Goal: Communication & Community: Answer question/provide support

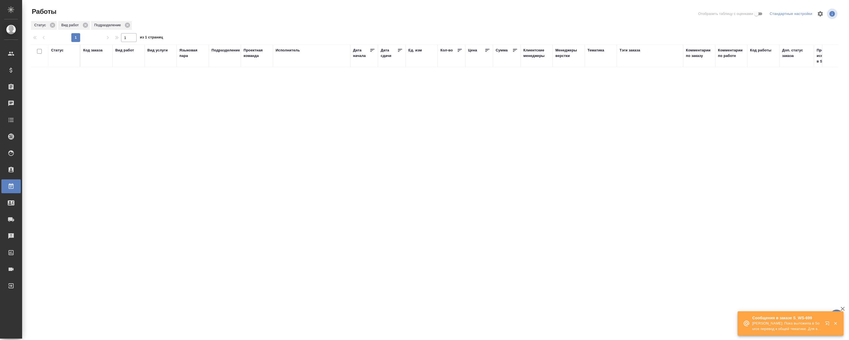
click at [825, 327] on icon "button" at bounding box center [828, 324] width 7 height 7
click at [826, 323] on icon "button" at bounding box center [827, 323] width 4 height 4
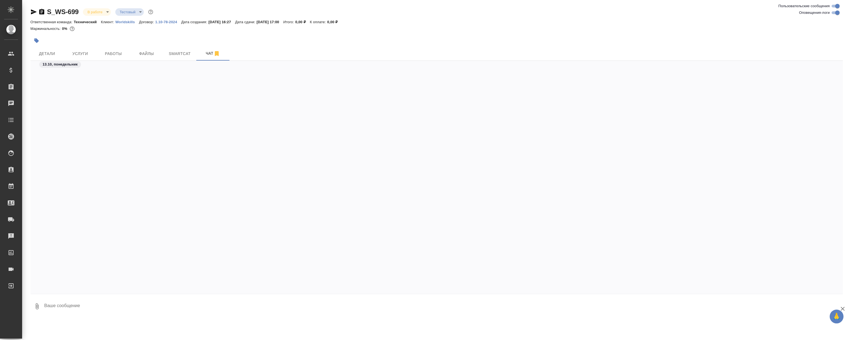
scroll to position [807, 0]
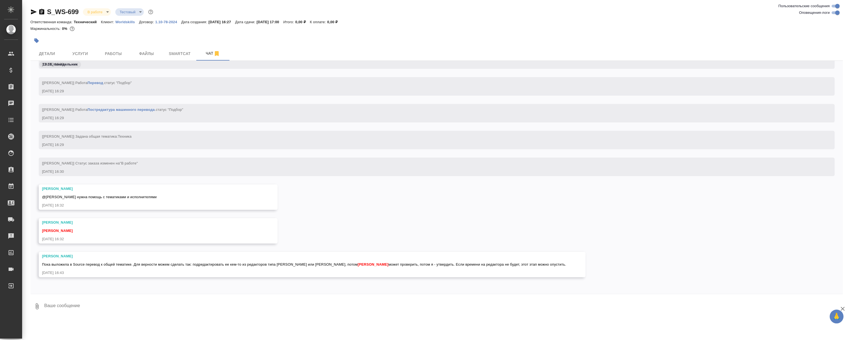
click at [362, 188] on div "Сергеева Анастасия @Румянцева Дарья нужна помощь с тематиками и исполнителями 1…" at bounding box center [436, 201] width 812 height 34
click at [364, 184] on div "Сергеева Анастасия @Румянцева Дарья нужна помощь с тематиками и исполнителями 1…" at bounding box center [436, 201] width 812 height 34
click at [363, 184] on div "Сергеева Анастасия @Румянцева Дарья нужна помощь с тематиками и исполнителями 1…" at bounding box center [436, 201] width 812 height 34
click at [360, 184] on div "Сергеева Анастасия @Румянцева Дарья нужна помощь с тематиками и исполнителями 1…" at bounding box center [436, 201] width 812 height 34
click at [363, 224] on div "Сергеева Анастасия Румянцева Дарья 13.10.25, 16:32" at bounding box center [436, 235] width 812 height 34
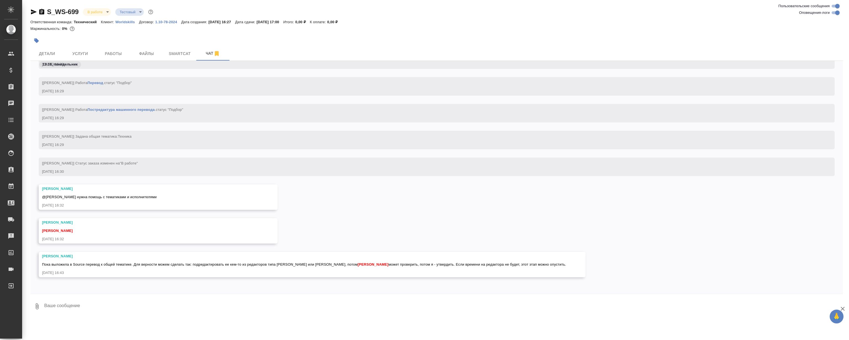
click at [386, 205] on div "Сергеева Анастасия @Румянцева Дарья нужна помощь с тематиками и исполнителями 1…" at bounding box center [436, 201] width 812 height 34
click at [309, 211] on div "Сергеева Анастасия @Румянцева Дарья нужна помощь с тематиками и исполнителями 1…" at bounding box center [436, 201] width 812 height 34
click at [62, 55] on button "Детали" at bounding box center [46, 54] width 33 height 14
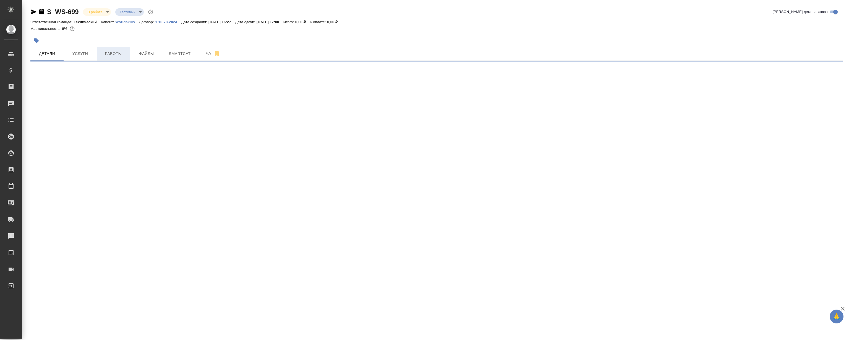
select select "RU"
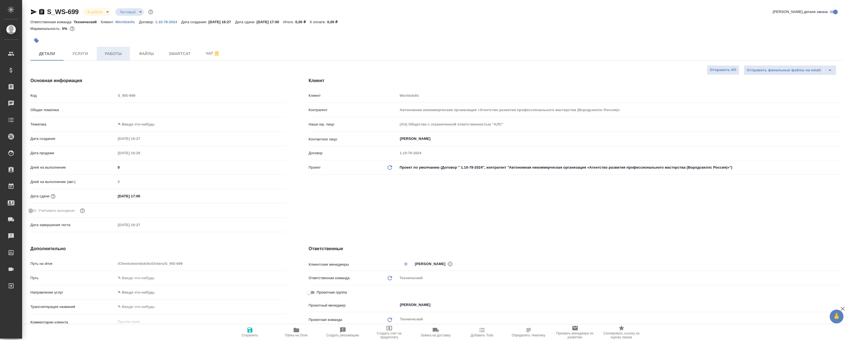
type textarea "x"
click at [101, 53] on span "Работы" at bounding box center [113, 53] width 27 height 7
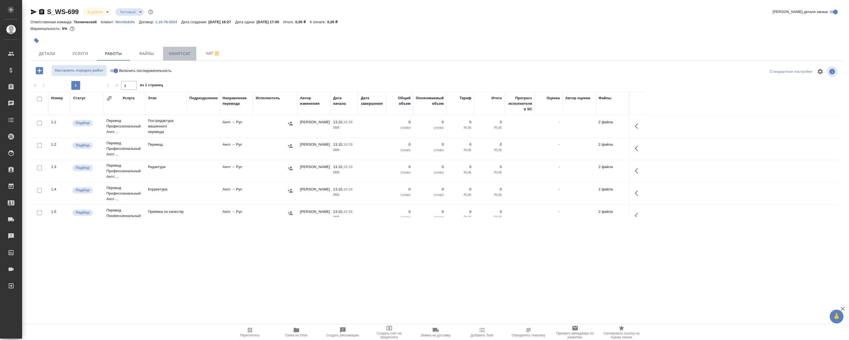
click at [175, 55] on span "Smartcat" at bounding box center [179, 53] width 27 height 7
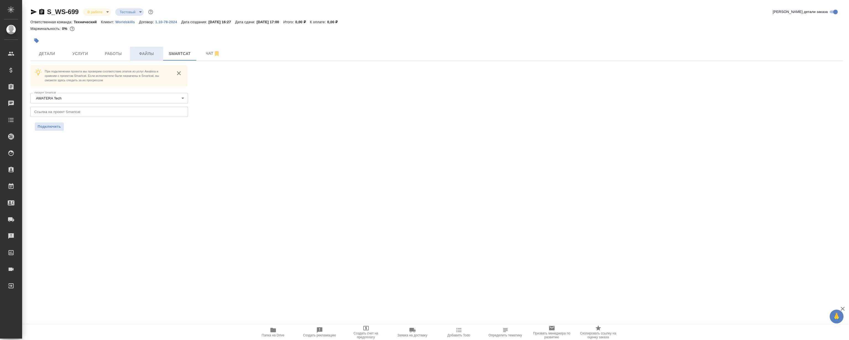
click at [159, 52] on span "Файлы" at bounding box center [146, 53] width 27 height 7
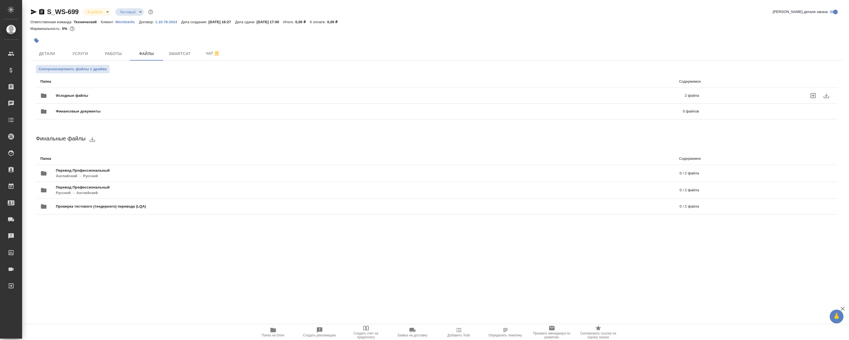
click at [160, 93] on span "Исходные файлы" at bounding box center [221, 96] width 331 height 6
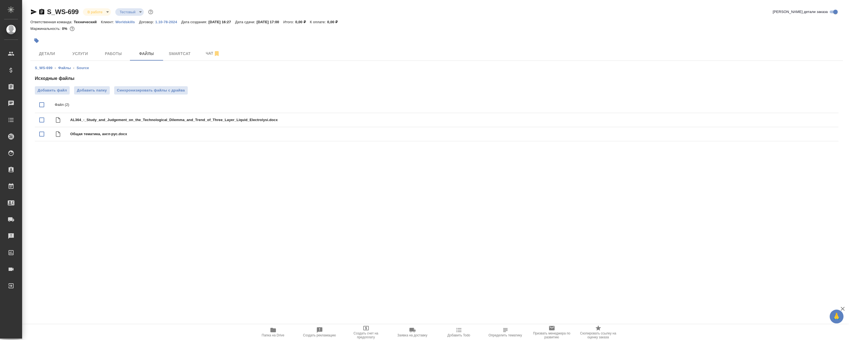
click at [41, 105] on input "checkbox" at bounding box center [42, 105] width 12 height 12
checkbox input "true"
click at [814, 106] on icon "download" at bounding box center [814, 105] width 7 height 7
click at [277, 328] on span "Папка на Drive" at bounding box center [273, 332] width 40 height 11
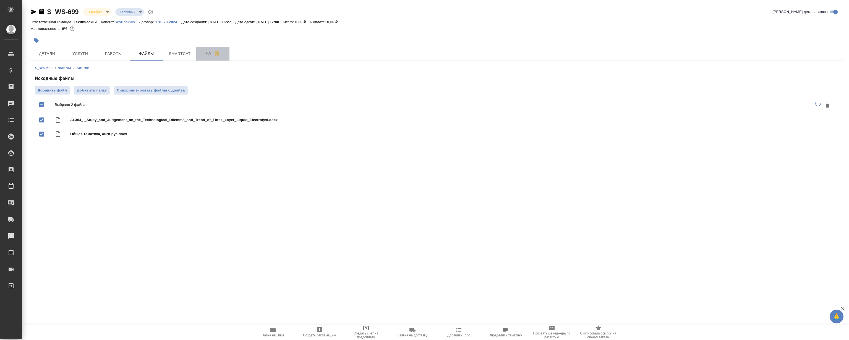
click at [206, 58] on button "Чат" at bounding box center [212, 54] width 33 height 14
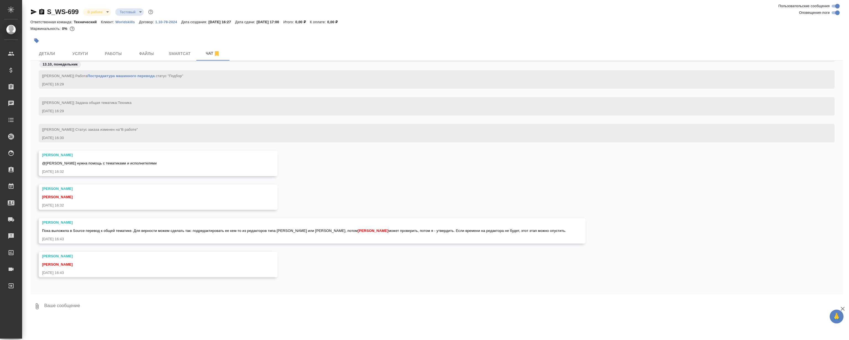
scroll to position [885, 0]
click at [331, 142] on div "[Сергеева Анастасия] Статус заказа изменен на "В работе" 13.10.25, 16:30" at bounding box center [436, 137] width 812 height 27
click at [346, 152] on div "Сергеева Анастасия @Румянцева Дарья нужна помощь с тематиками и исполнителями 1…" at bounding box center [436, 168] width 812 height 34
click at [335, 138] on div "[Сергеева Анастасия] Статус заказа изменен на "В работе" 13.10.25, 16:30" at bounding box center [436, 137] width 812 height 27
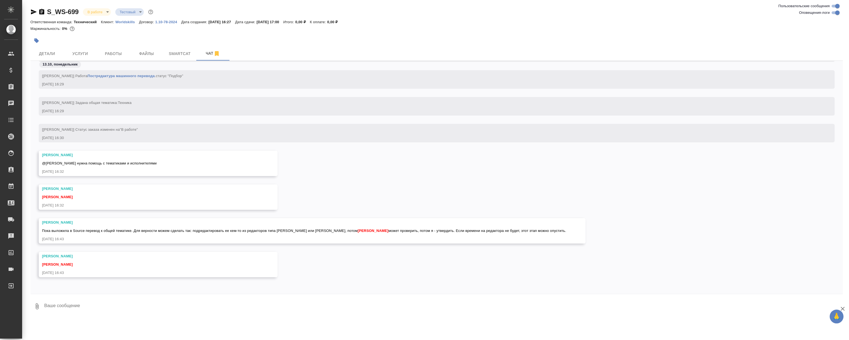
click at [335, 138] on div "[Сергеева Анастасия] Статус заказа изменен на "В работе" 13.10.25, 16:30" at bounding box center [436, 137] width 812 height 27
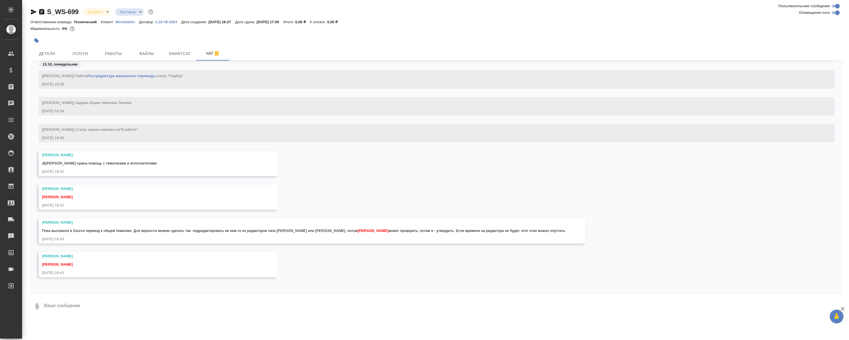
click at [310, 173] on div "Сергеева Анастасия @Румянцева Дарья нужна помощь с тематиками и исполнителями 1…" at bounding box center [436, 168] width 812 height 34
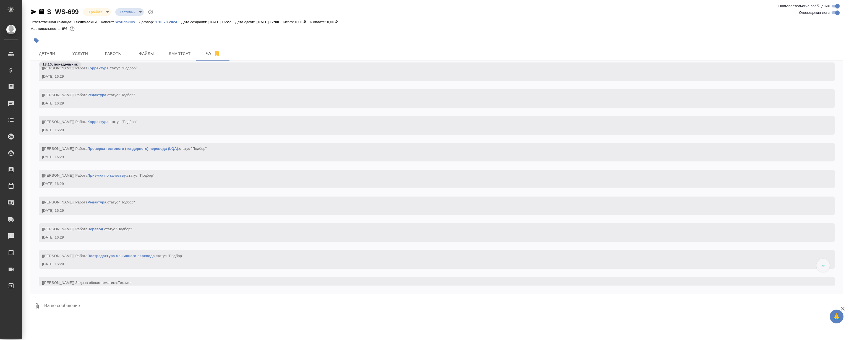
scroll to position [405, 0]
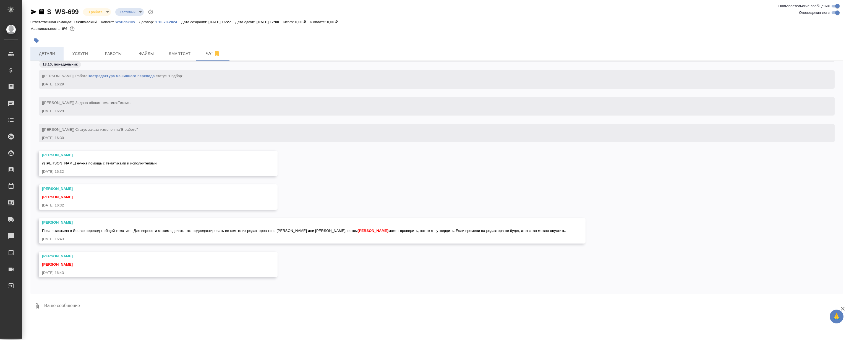
click at [53, 56] on span "Детали" at bounding box center [47, 53] width 27 height 7
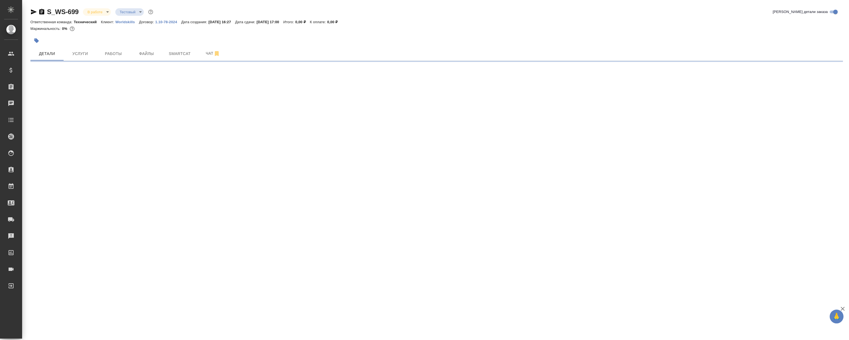
select select "RU"
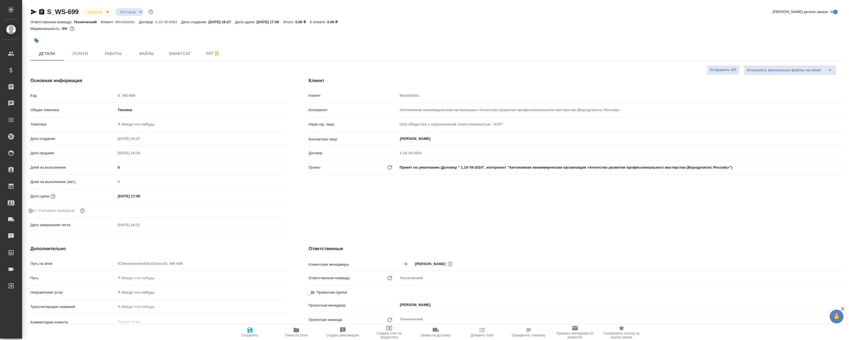
type textarea "x"
click at [175, 59] on button "Smartcat" at bounding box center [179, 54] width 33 height 14
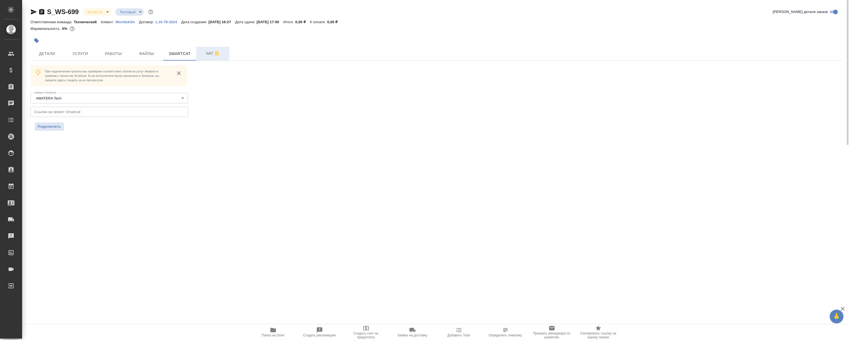
click at [202, 58] on button "Чат" at bounding box center [212, 54] width 33 height 14
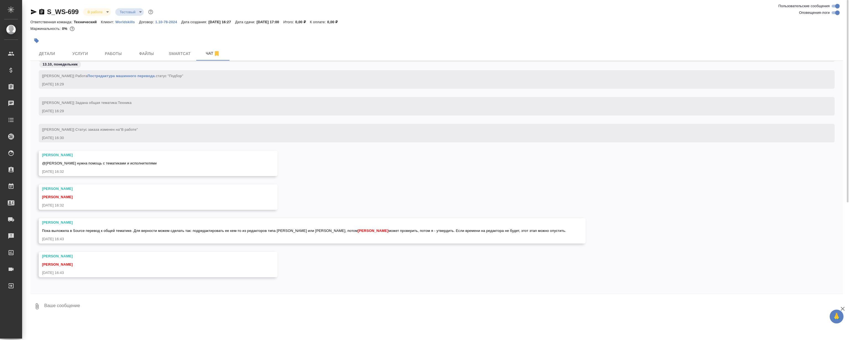
scroll to position [885, 0]
click at [419, 23] on div "Ответственная команда: Технический Клиент: Worldskills Договор: 1.10-78-2024 Да…" at bounding box center [436, 22] width 812 height 7
click at [359, 186] on div "Сергеева Анастасия Румянцева Дарья 13.10.25, 16:32" at bounding box center [436, 201] width 812 height 34
click at [377, 158] on div "Сергеева Анастасия @Румянцева Дарья нужна помощь с тематиками и исполнителями 1…" at bounding box center [436, 168] width 812 height 34
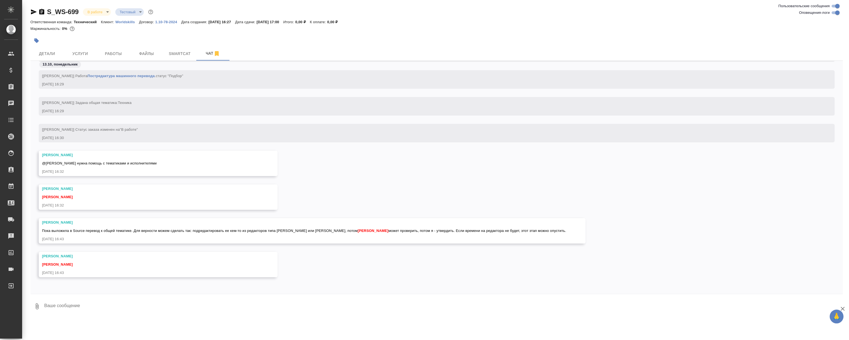
click at [145, 310] on textarea at bounding box center [443, 306] width 799 height 19
type textarea "Привет. Пока не понял что конкретно идёт на перевод. Это тендер? Если нет, то п…"
click at [55, 55] on span "Детали" at bounding box center [47, 53] width 27 height 7
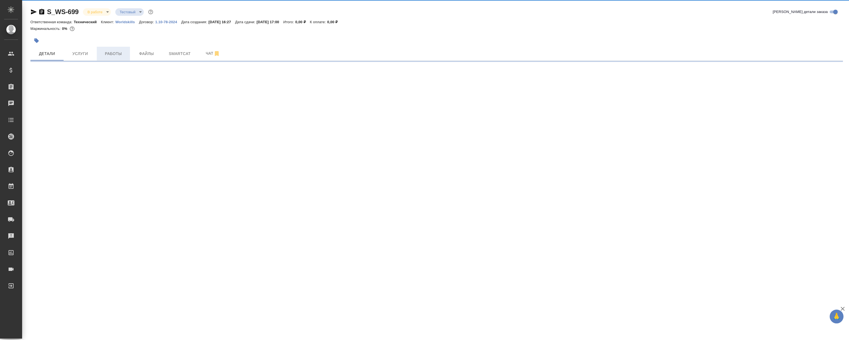
select select "RU"
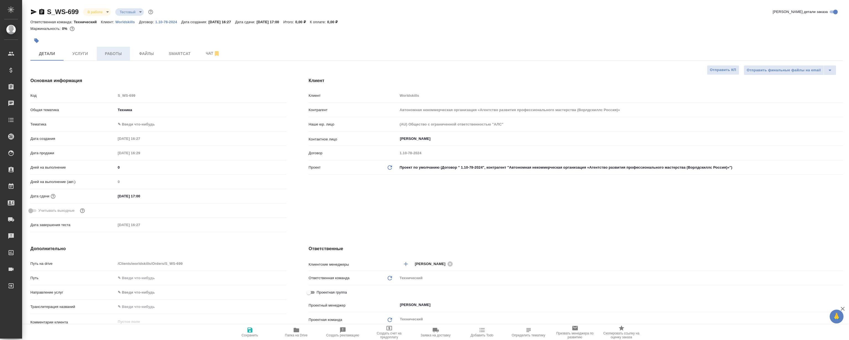
type textarea "x"
click at [105, 49] on button "Работы" at bounding box center [113, 54] width 33 height 14
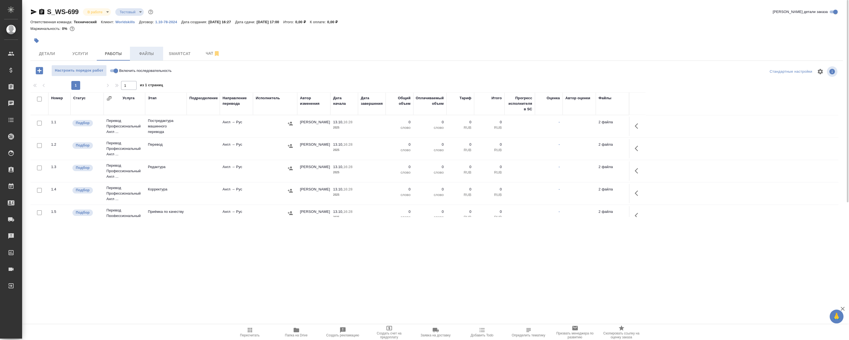
click at [158, 50] on span "Файлы" at bounding box center [146, 53] width 27 height 7
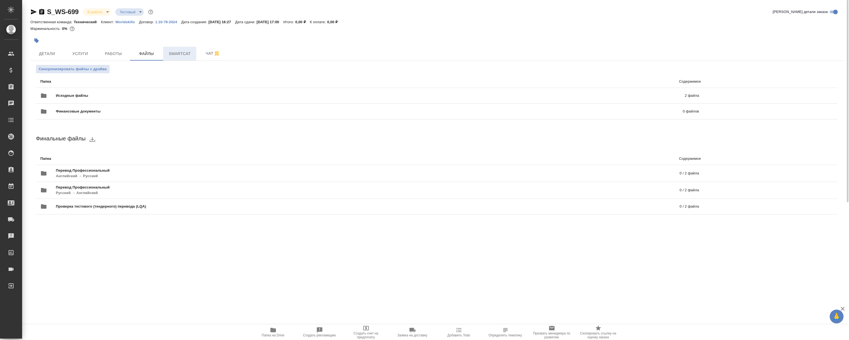
click at [176, 50] on span "Smartcat" at bounding box center [179, 53] width 27 height 7
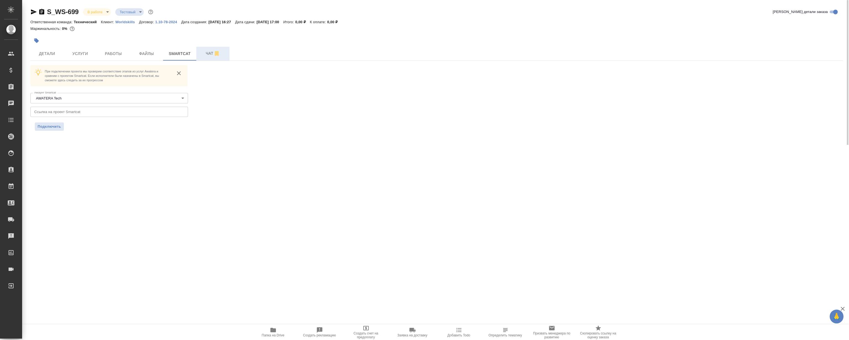
click at [203, 55] on span "Чат" at bounding box center [213, 53] width 27 height 7
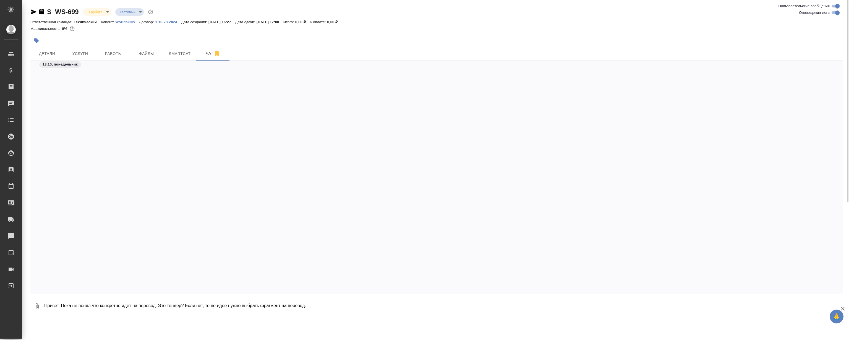
scroll to position [885, 0]
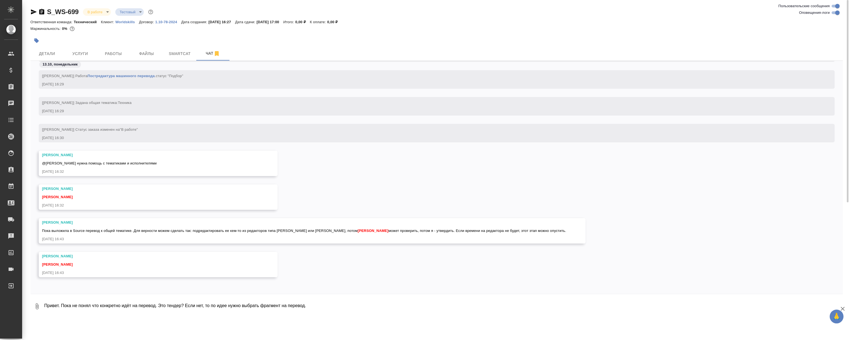
click at [325, 306] on textarea "Привет. Пока не понял что конкретно идёт на перевод. Это тендер? Если нет, то п…" at bounding box center [443, 306] width 799 height 19
click at [326, 304] on textarea "Привет. Пока не понял что конкретно идёт на перевод. Это тендер? Если нет, то п…" at bounding box center [443, 306] width 799 height 19
click at [321, 304] on textarea "Привет. Пока не понял что конкретно идёт на перевод. Это тендер? Если нет, то п…" at bounding box center [443, 306] width 799 height 19
click at [372, 307] on textarea "Привет. Пока не понял что конкретно идёт на перевод. Это тендер? Если нет, то п…" at bounding box center [443, 306] width 799 height 19
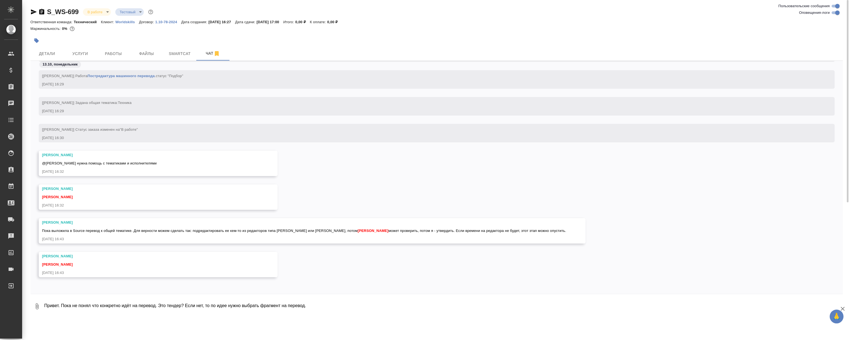
click at [156, 304] on textarea "Привет. Пока не понял что конкретно идёт на перевод. Это тендер? Если нет, то п…" at bounding box center [443, 306] width 799 height 19
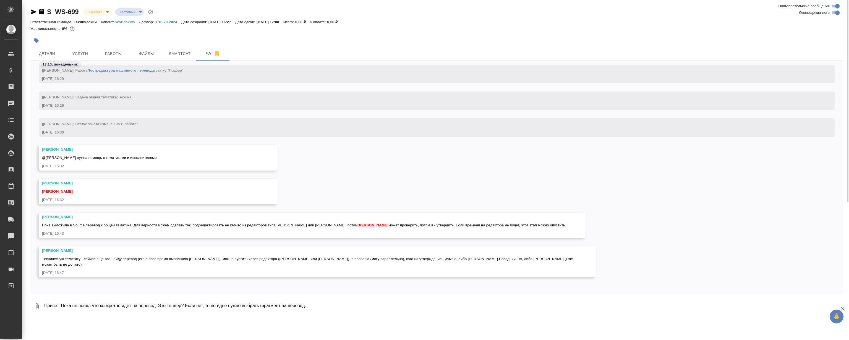
scroll to position [891, 0]
click at [335, 310] on textarea "Привет. Пока не понял что конкретно идёт на перевод. Это тендер? Если нет, то п…" at bounding box center [443, 306] width 799 height 19
click at [61, 303] on textarea "Привет. Пока не понял что конкретно идёт на перевод. Это тендер? Если нет, то п…" at bounding box center [439, 306] width 790 height 19
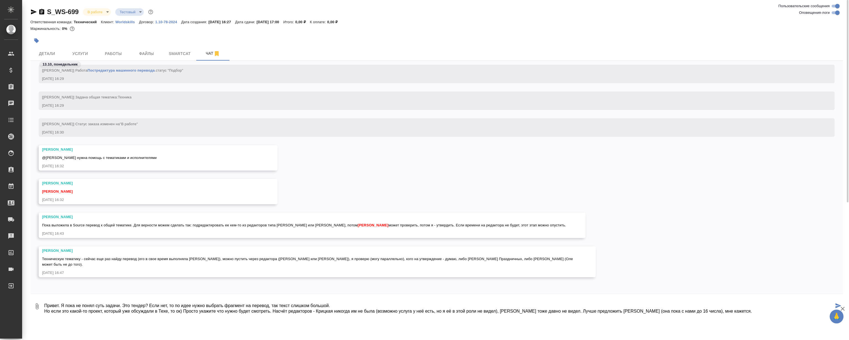
click at [274, 312] on textarea "Привет. Я пока не понял суть задачи. Это тендер? Если нет, то по идее нужно выб…" at bounding box center [439, 306] width 790 height 19
click at [273, 311] on textarea "Привет. Я пока не понял суть задачи. Это тендер? Если нет, то по идее нужно выб…" at bounding box center [439, 306] width 790 height 19
type textarea "Привет. Я пока не понял суть задачи. Это тендер? Если нет, то по идее нужно выб…"
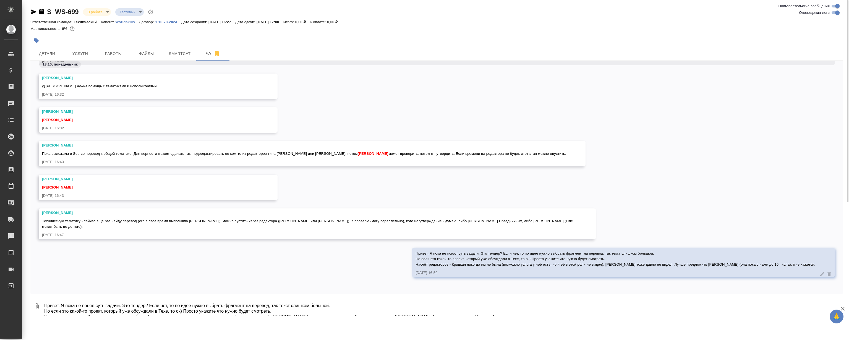
scroll to position [963, 0]
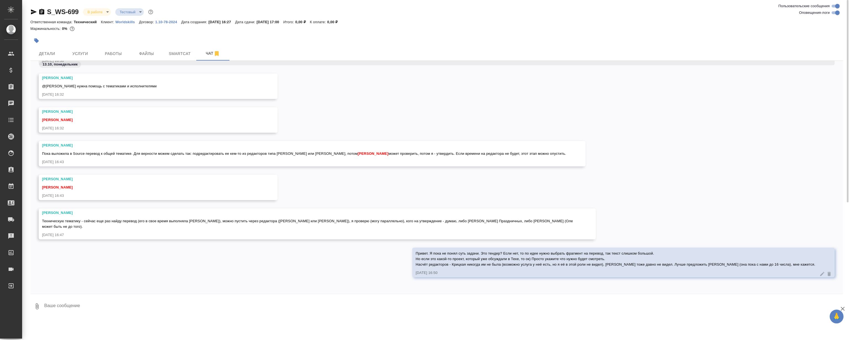
click at [642, 176] on div "Румянцева Дарья Сергеева Анастасия 13.10.25, 16:43" at bounding box center [436, 192] width 812 height 34
click at [659, 146] on div "Румянцева Дарья Пока выложила в Source перевод к общей тематике. Для верности м…" at bounding box center [436, 158] width 812 height 34
click at [636, 167] on div "Румянцева Дарья Пока выложила в Source перевод к общей тематике. Для верности м…" at bounding box center [436, 158] width 812 height 34
click at [701, 177] on div "Румянцева Дарья Сергеева Анастасия 13.10.25, 16:43" at bounding box center [436, 192] width 812 height 34
click at [675, 180] on div "Румянцева Дарья Сергеева Анастасия 13.10.25, 16:43" at bounding box center [436, 192] width 812 height 34
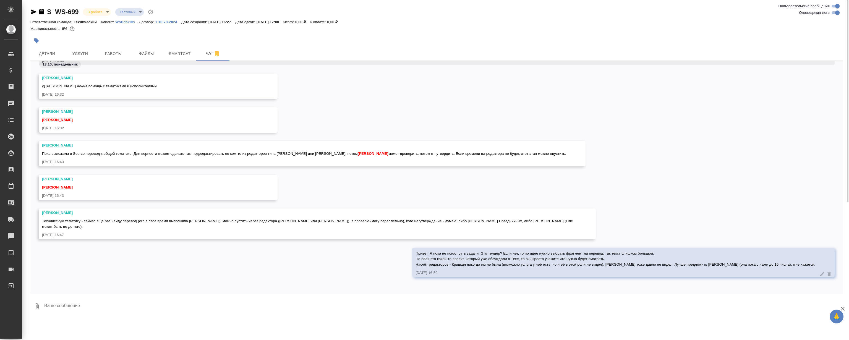
click at [675, 180] on div "Румянцева Дарья Сергеева Анастасия 13.10.25, 16:43" at bounding box center [436, 192] width 812 height 34
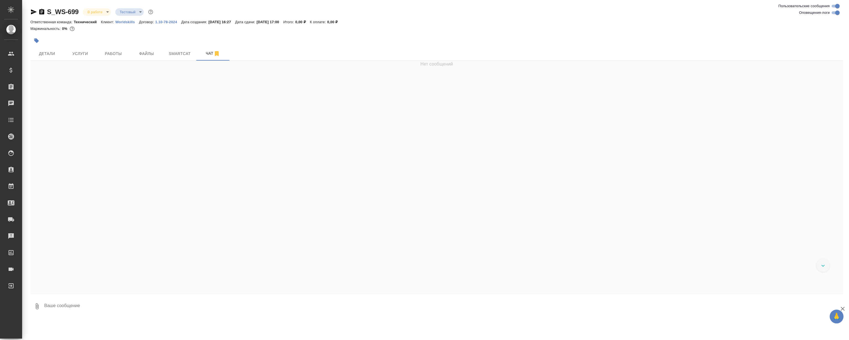
scroll to position [1210, 0]
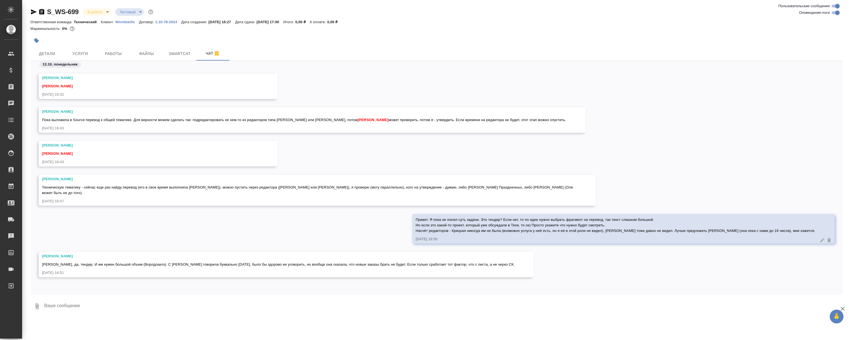
drag, startPoint x: 721, startPoint y: 92, endPoint x: 726, endPoint y: 92, distance: 4.7
click at [721, 92] on div "Сергеева Анастасия Румянцева Дарья 13.10.25, 16:32" at bounding box center [436, 91] width 812 height 34
click at [682, 114] on div "Румянцева Дарья Пока выложила в Source перевод к общей тематике. Для верности м…" at bounding box center [436, 124] width 812 height 34
drag, startPoint x: 208, startPoint y: 307, endPoint x: 210, endPoint y: 303, distance: 5.1
click at [208, 307] on textarea at bounding box center [443, 306] width 799 height 19
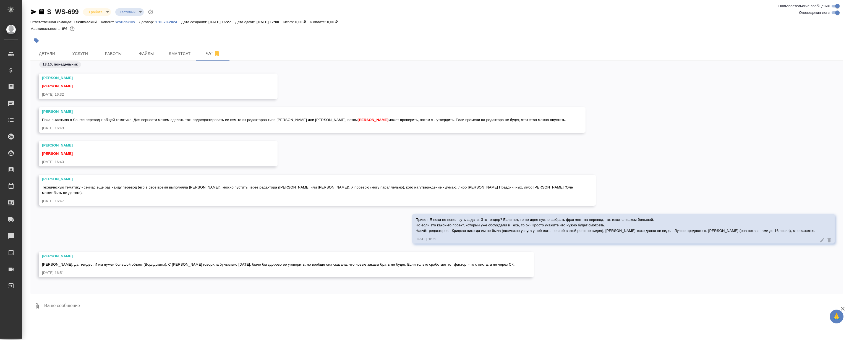
click at [214, 299] on textarea at bounding box center [443, 306] width 799 height 19
type textarea "G"
type textarea "Понятно. Ну в таком случае можно и Мише Алексеев"
click at [689, 142] on div "Румянцева Дарья Сергеева Анастасия 13.10.25, 16:43" at bounding box center [436, 158] width 812 height 34
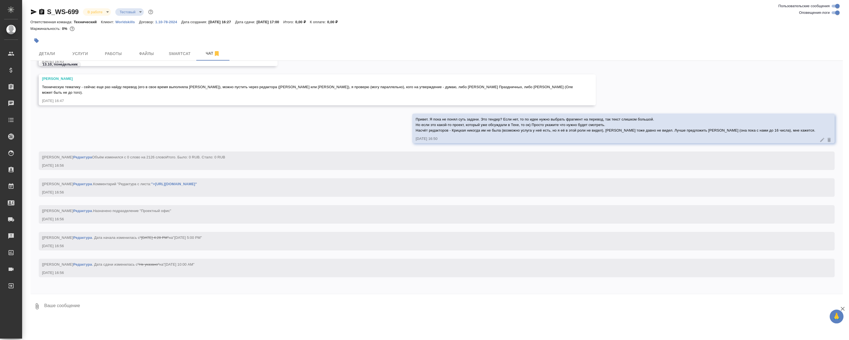
scroll to position [1316, 0]
click at [311, 114] on div "Привет. Я пока не понял суть задачи. Это тендер? Если нет, то по идее нужно выб…" at bounding box center [436, 133] width 812 height 38
click at [307, 120] on div "Привет. Я пока не понял суть задачи. Это тендер? Если нет, то по идее нужно выб…" at bounding box center [436, 133] width 812 height 38
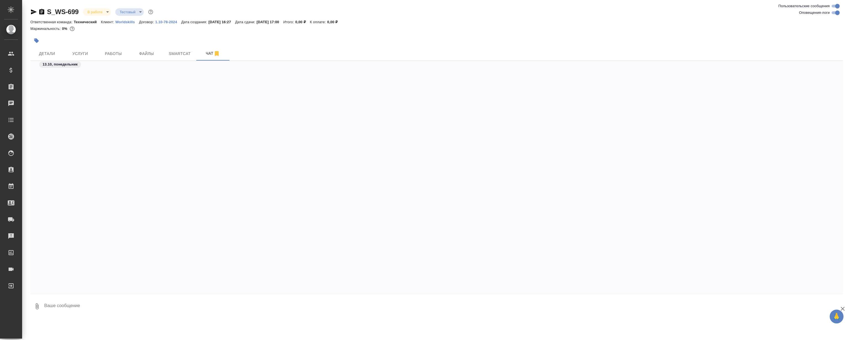
scroll to position [1456, 0]
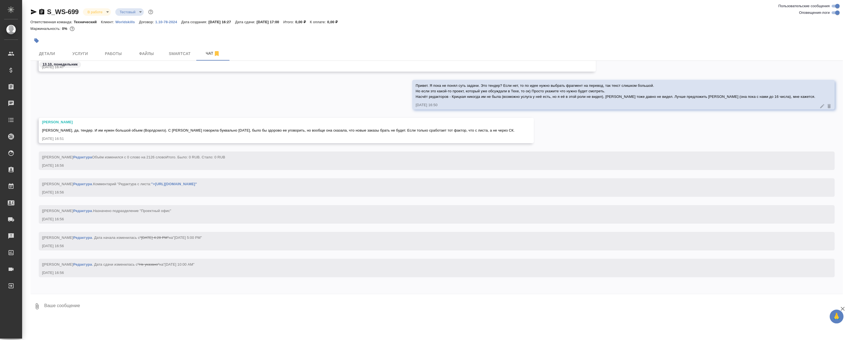
click at [365, 95] on div "Привет. Я пока не понял суть задачи. Это тендер? Если нет, то по идее нужно выб…" at bounding box center [436, 99] width 812 height 38
